Goal: Task Accomplishment & Management: Complete application form

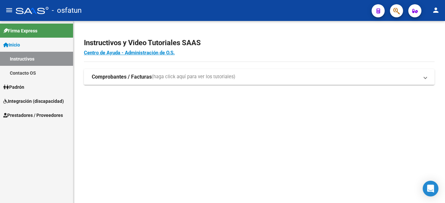
click at [39, 99] on span "Integración (discapacidad)" at bounding box center [33, 101] width 61 height 7
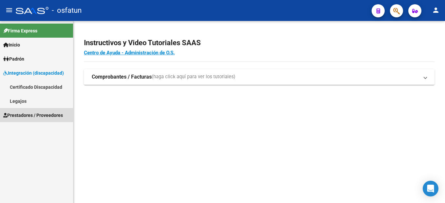
click at [53, 116] on span "Prestadores / Proveedores" at bounding box center [33, 115] width 60 height 7
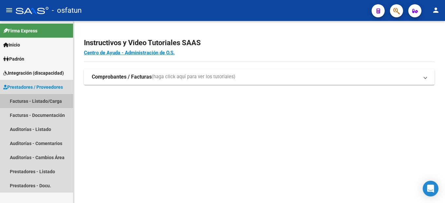
click at [46, 100] on link "Facturas - Listado/Carga" at bounding box center [36, 101] width 73 height 14
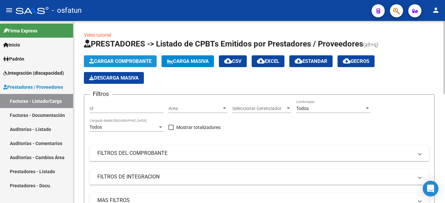
click at [132, 61] on span "Cargar Comprobante" at bounding box center [120, 61] width 62 height 6
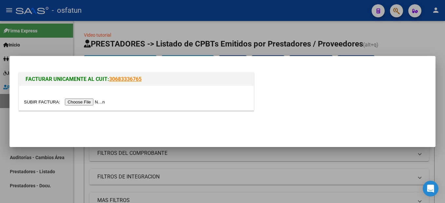
click at [77, 101] on input "file" at bounding box center [65, 102] width 83 height 7
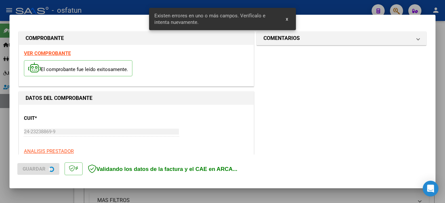
scroll to position [150, 0]
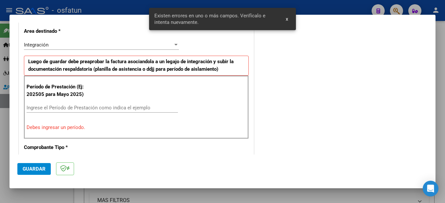
click at [81, 108] on input "Ingrese el Período de Prestación como indica el ejemplo" at bounding box center [102, 108] width 151 height 6
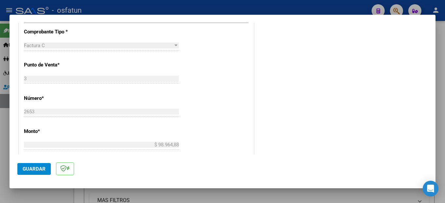
scroll to position [379, 0]
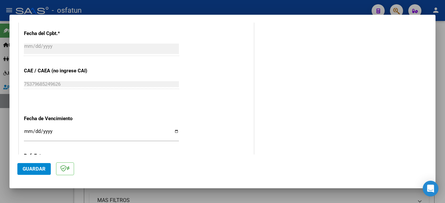
type input "202508"
click at [39, 171] on span "Guardar" at bounding box center [34, 169] width 23 height 6
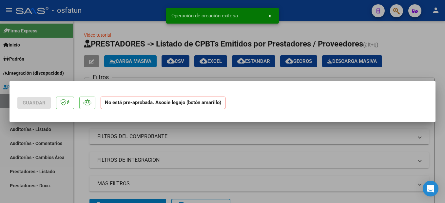
scroll to position [0, 0]
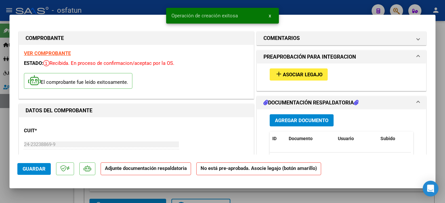
click at [314, 75] on span "Asociar Legajo" at bounding box center [303, 75] width 40 height 6
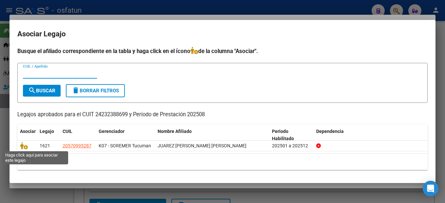
drag, startPoint x: 25, startPoint y: 146, endPoint x: 167, endPoint y: 199, distance: 152.4
click at [24, 146] on icon at bounding box center [24, 145] width 8 height 7
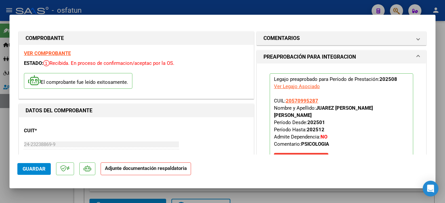
scroll to position [131, 0]
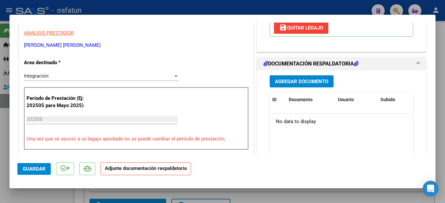
click at [313, 79] on span "Agregar Documento" at bounding box center [301, 82] width 53 height 6
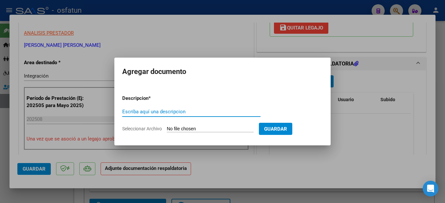
click at [176, 112] on input "Escriba aquí una descripcion" at bounding box center [191, 112] width 138 height 6
type input "planilla"
click at [201, 128] on input "Seleccionar Archivo" at bounding box center [210, 129] width 87 height 6
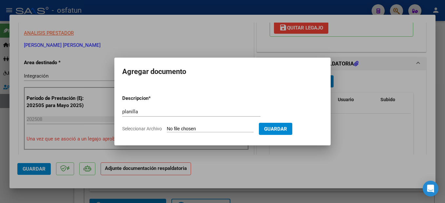
type input "C:\fakepath\250912100030.pdf"
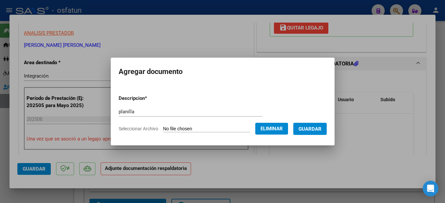
click at [315, 130] on span "Guardar" at bounding box center [309, 129] width 23 height 6
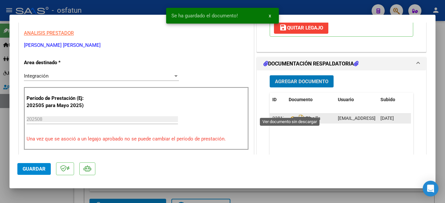
drag, startPoint x: 290, startPoint y: 110, endPoint x: 269, endPoint y: 112, distance: 21.6
click at [290, 115] on icon at bounding box center [292, 119] width 9 height 8
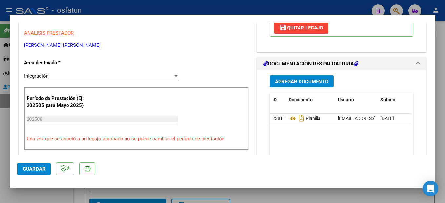
click at [42, 168] on span "Guardar" at bounding box center [34, 169] width 23 height 6
drag, startPoint x: 441, startPoint y: 148, endPoint x: 328, endPoint y: 203, distance: 125.6
click at [441, 148] on div at bounding box center [222, 101] width 445 height 203
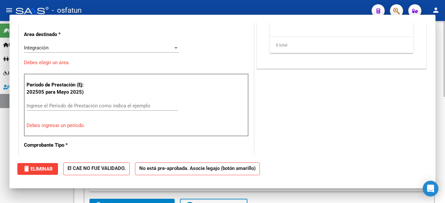
scroll to position [0, 0]
